Goal: Obtain resource: Download file/media

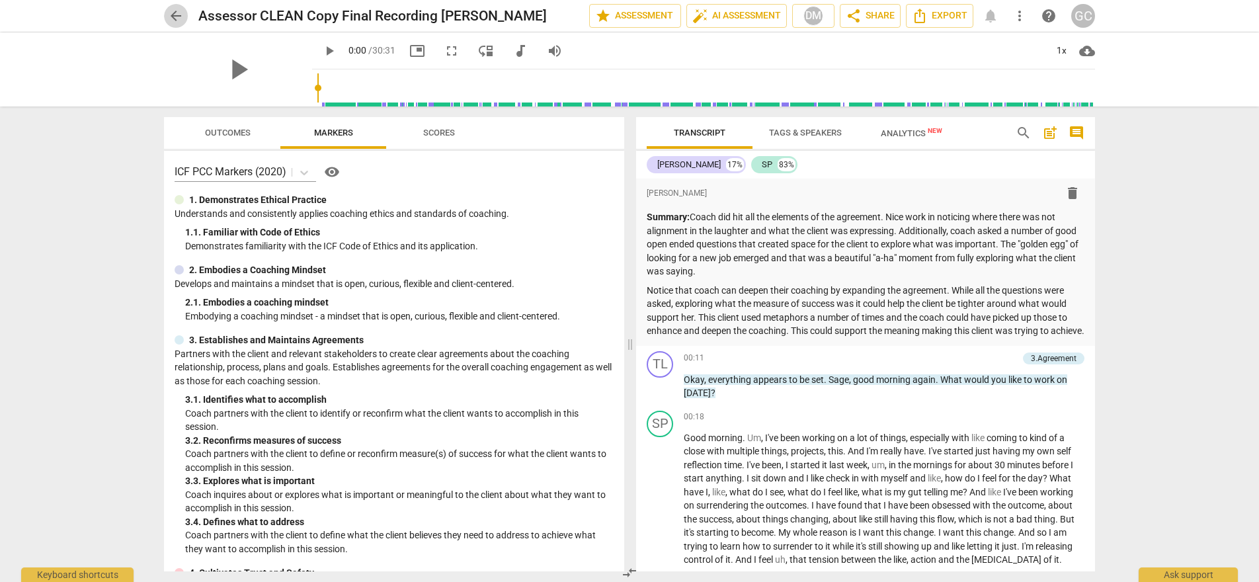
click at [179, 16] on span "arrow_back" at bounding box center [176, 16] width 16 height 16
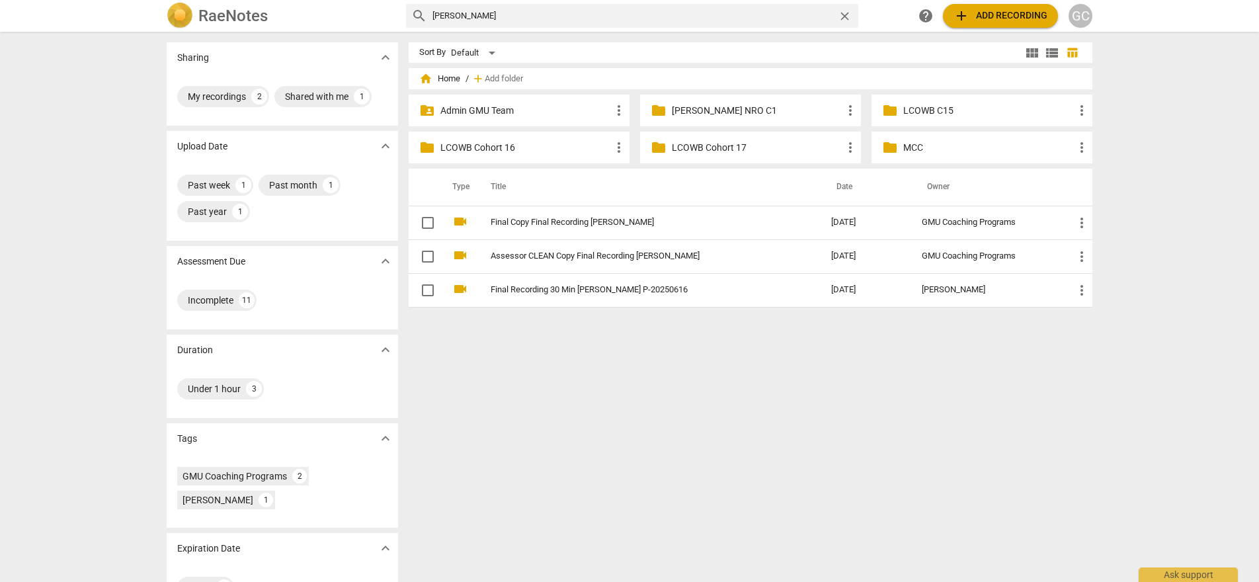
click at [537, 15] on input "[PERSON_NAME]" at bounding box center [633, 15] width 400 height 21
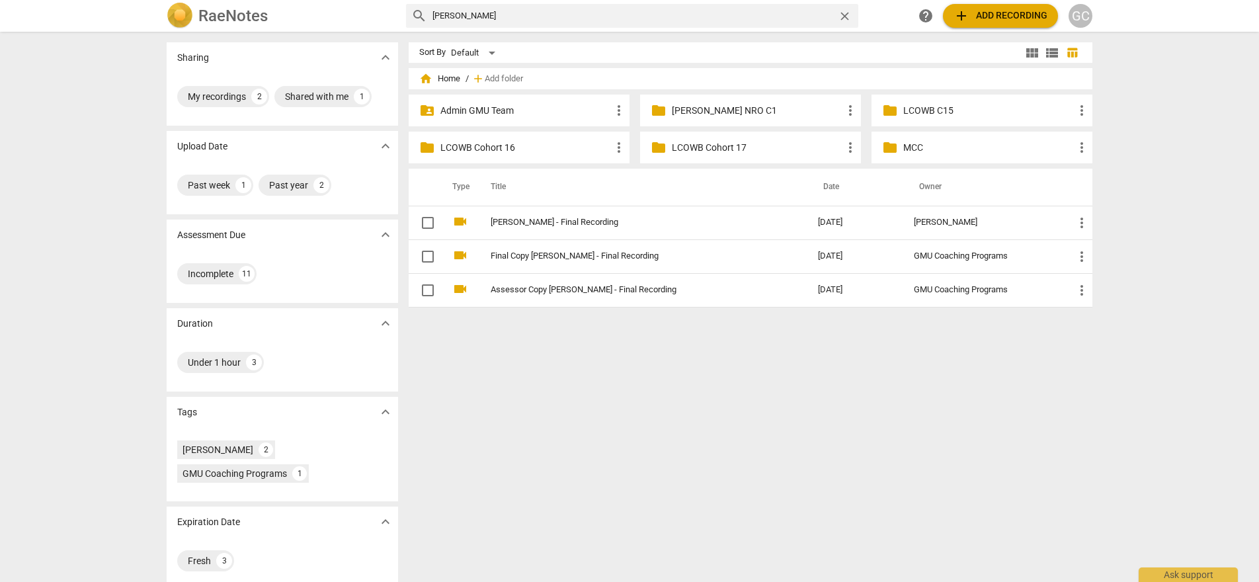
type input "[PERSON_NAME]"
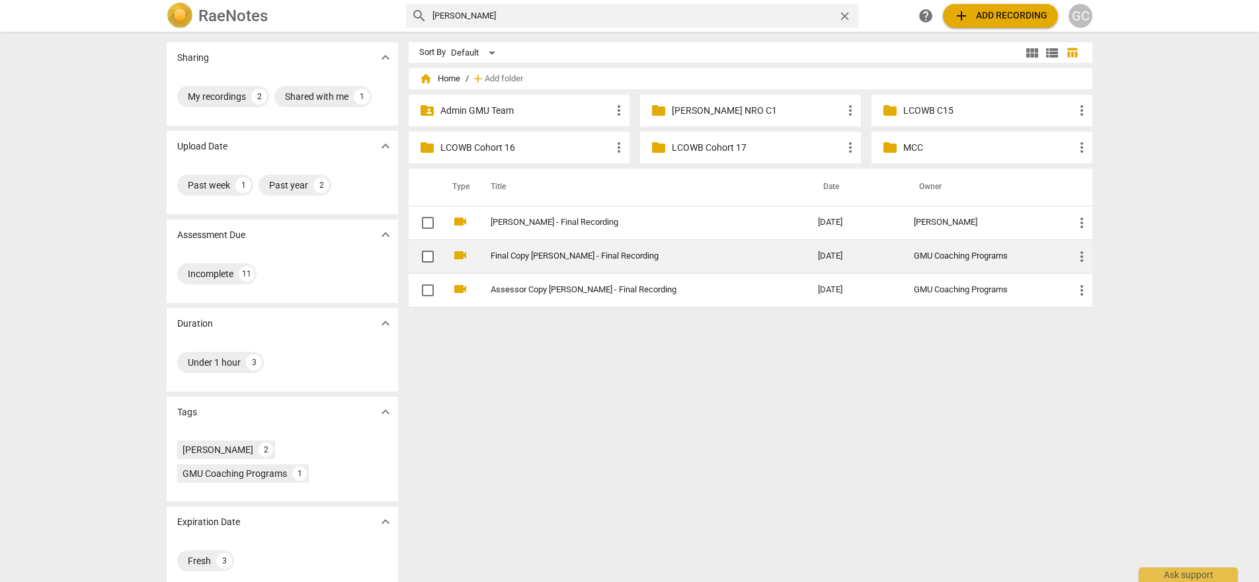
drag, startPoint x: 537, startPoint y: 15, endPoint x: 541, endPoint y: 257, distance: 242.1
click at [541, 257] on link "Final Copy [PERSON_NAME] - Final Recording" at bounding box center [631, 256] width 280 height 10
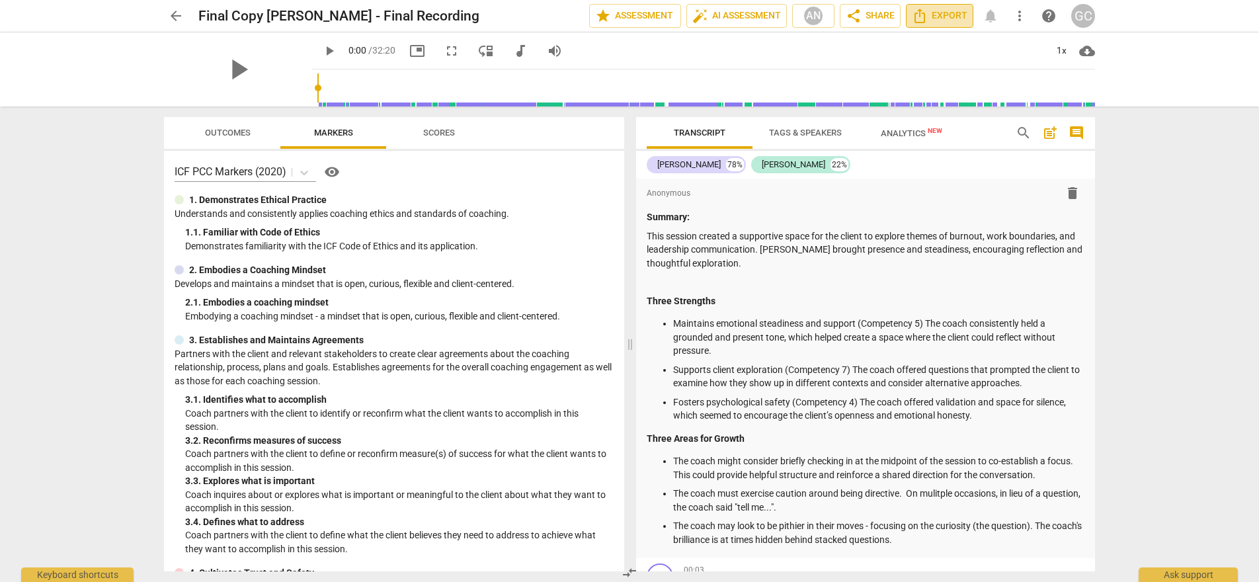
click at [948, 22] on span "Export" at bounding box center [940, 16] width 56 height 16
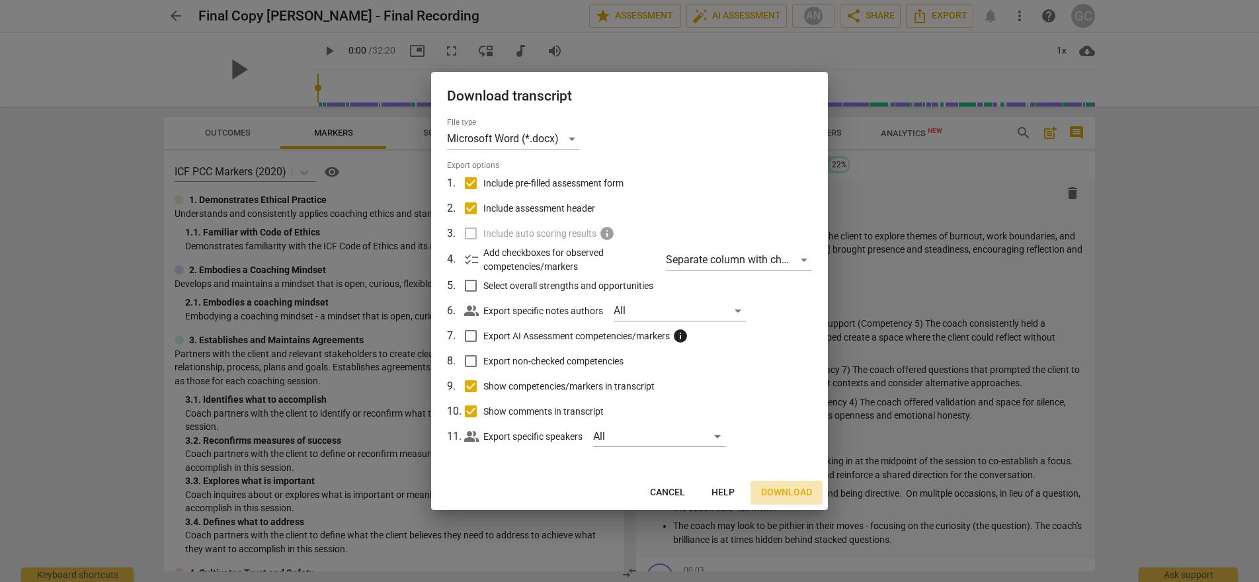
click at [771, 491] on span "Download" at bounding box center [786, 492] width 51 height 13
